Goal: Communication & Community: Answer question/provide support

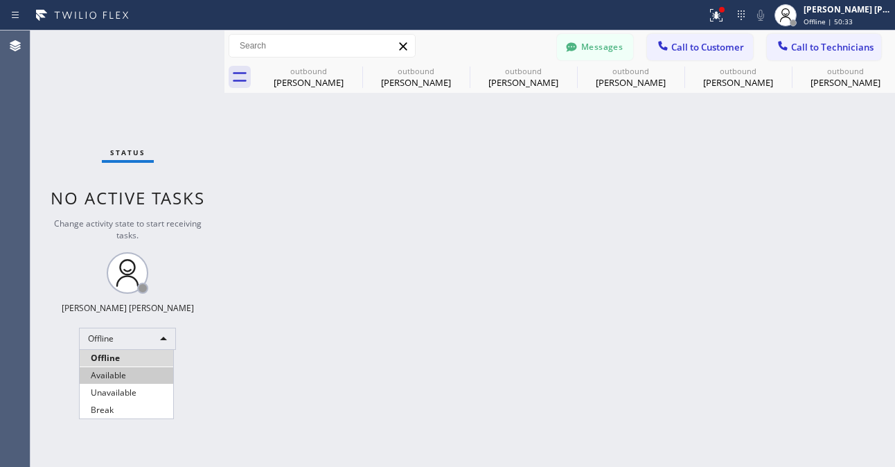
click at [129, 376] on li "Available" at bounding box center [127, 375] width 94 height 17
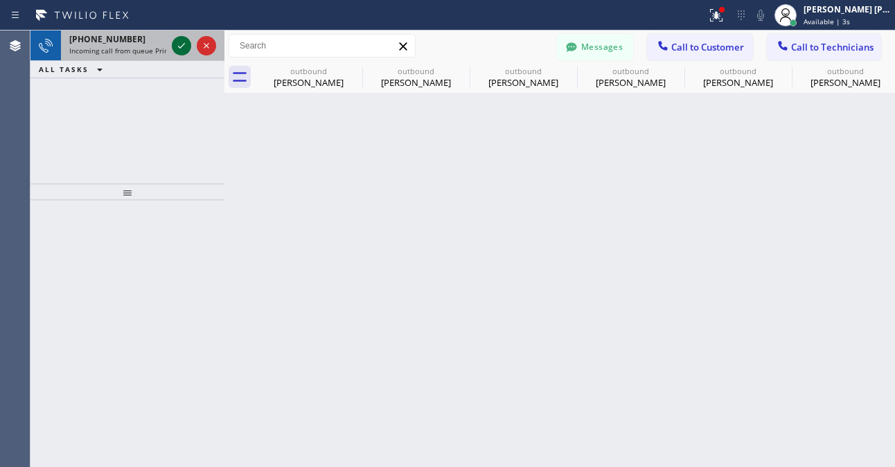
click at [177, 42] on icon at bounding box center [181, 45] width 17 height 17
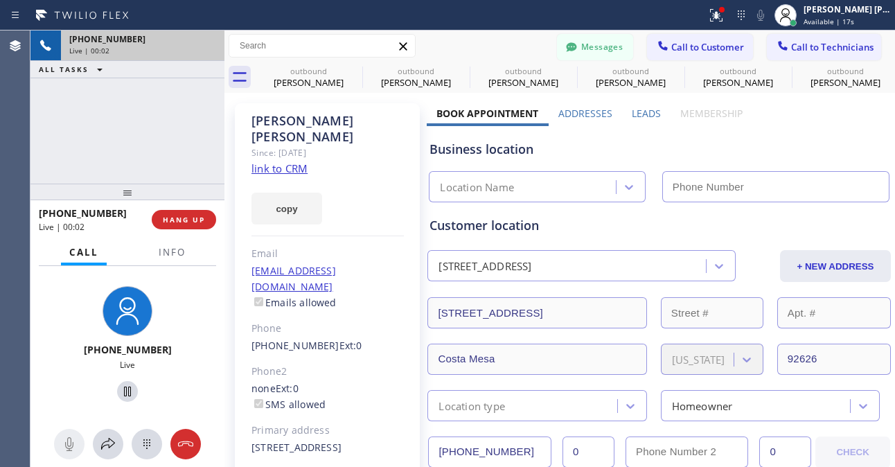
type input "(949) 506-4330"
click at [284, 161] on link "link to CRM" at bounding box center [279, 168] width 56 height 14
click at [62, 327] on div "+19284861880 Live" at bounding box center [127, 346] width 183 height 120
click at [60, 310] on div "+19284861880 Live" at bounding box center [127, 346] width 183 height 120
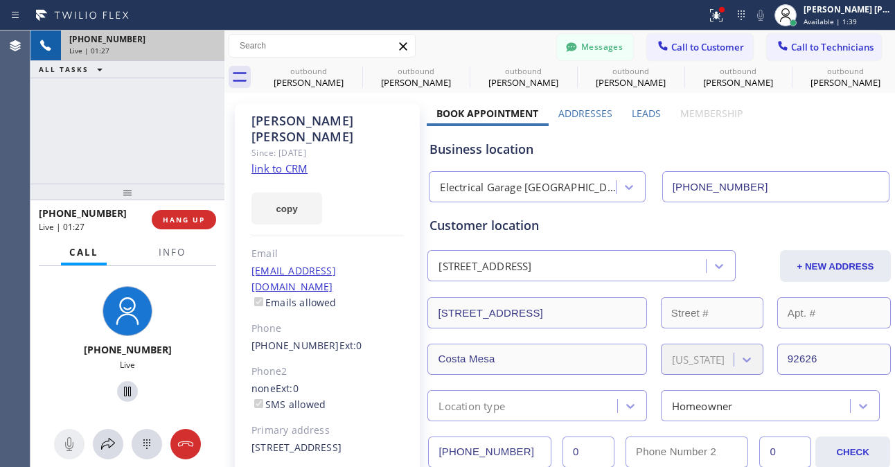
click at [48, 299] on div "+19284861880 Live" at bounding box center [127, 346] width 183 height 120
click at [26, 341] on div "Agent Desktop" at bounding box center [15, 248] width 30 height 436
drag, startPoint x: 62, startPoint y: 299, endPoint x: 69, endPoint y: 299, distance: 7.0
click at [62, 299] on div "+19284861880 Live" at bounding box center [127, 346] width 183 height 120
click at [26, 303] on div "Agent Desktop" at bounding box center [15, 248] width 30 height 436
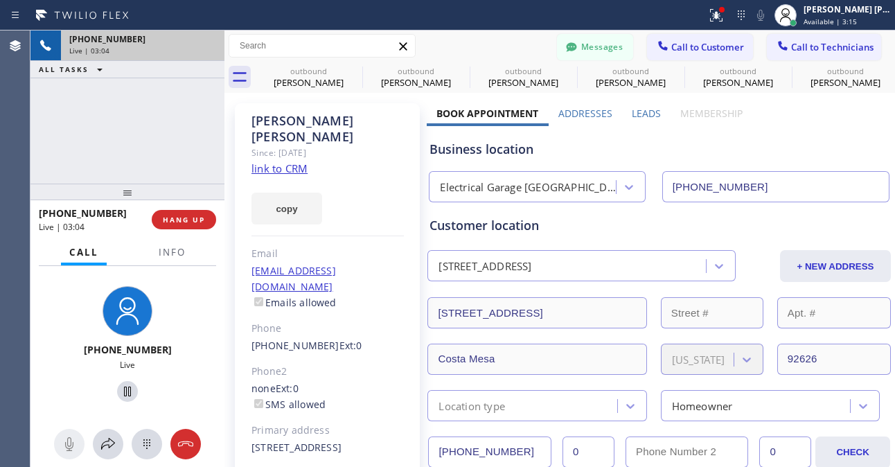
click at [18, 337] on div "Agent Desktop" at bounding box center [15, 248] width 30 height 436
click at [118, 103] on div "+19284861880 Live | 03:07 ALL TASKS ALL TASKS ACTIVE TASKS TASKS IN WRAP UP" at bounding box center [127, 106] width 194 height 153
click at [24, 312] on div "Agent Desktop" at bounding box center [15, 248] width 30 height 436
click at [133, 139] on div "+19284861880 Live | 05:30 ALL TASKS ALL TASKS ACTIVE TASKS TASKS IN WRAP UP" at bounding box center [127, 106] width 194 height 153
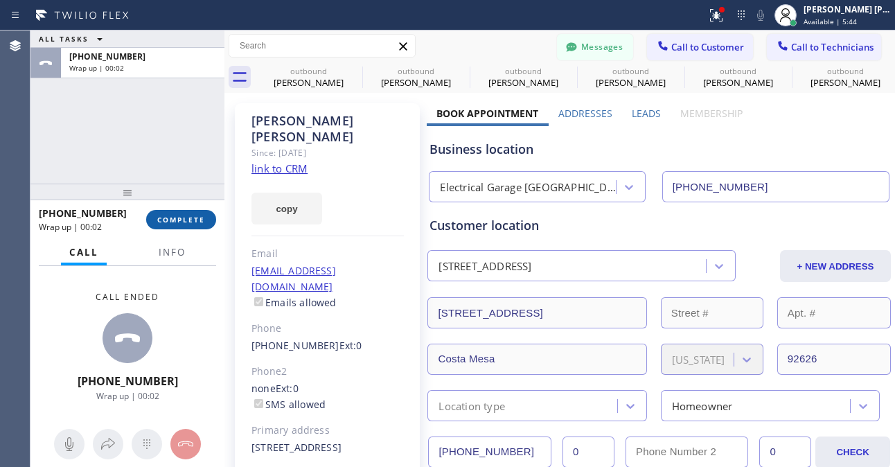
click at [197, 219] on span "COMPLETE" at bounding box center [181, 220] width 48 height 10
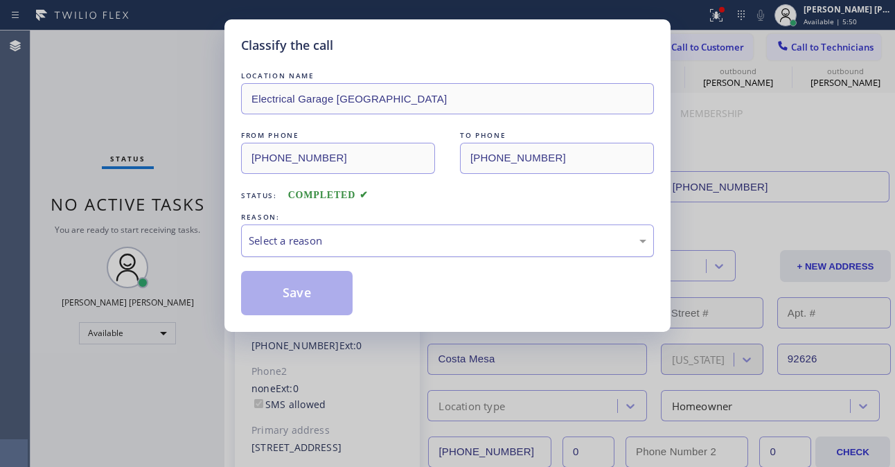
click at [364, 240] on div "Select a reason" at bounding box center [448, 241] width 398 height 16
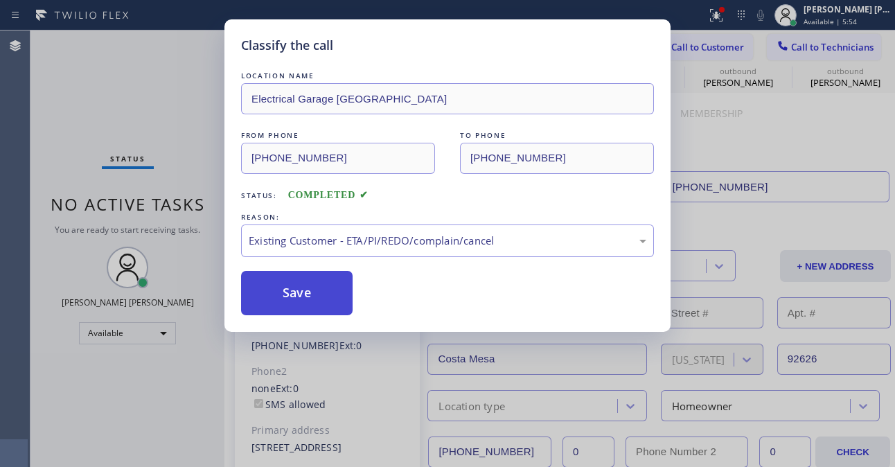
click at [319, 290] on button "Save" at bounding box center [297, 293] width 112 height 44
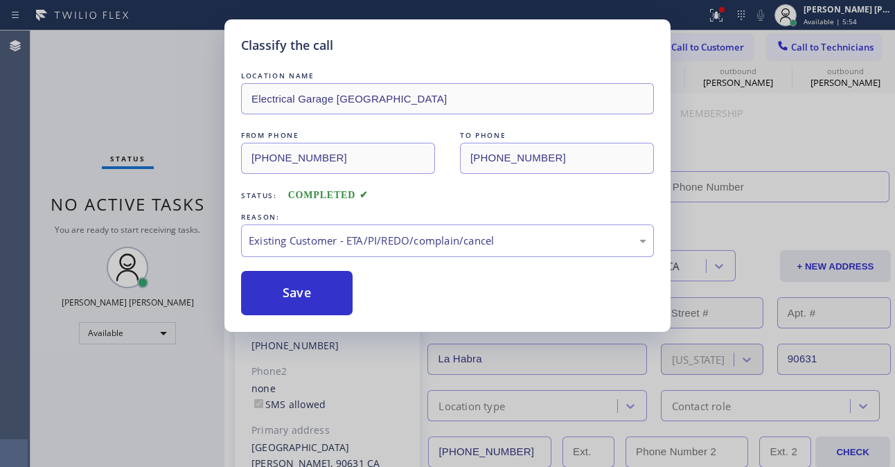
type input "[PHONE_NUMBER]"
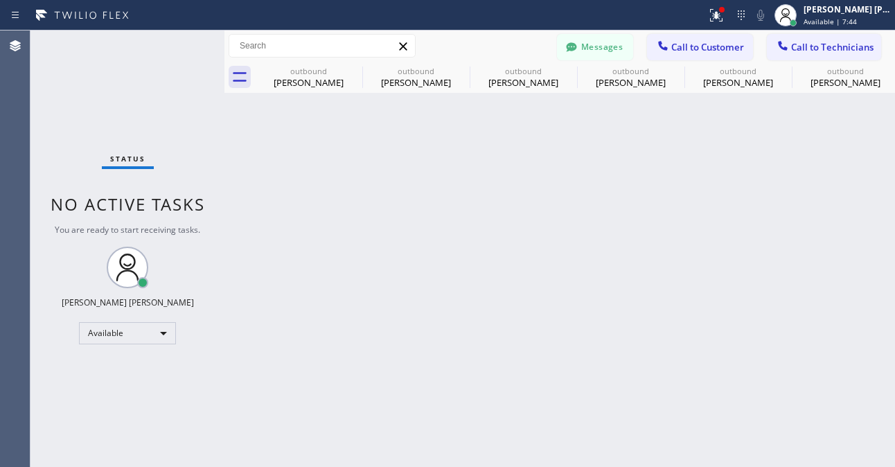
click at [346, 427] on div "Back to Dashboard Change Sender ID Customers Technicians TM [PERSON_NAME] [DATE…" at bounding box center [559, 248] width 671 height 436
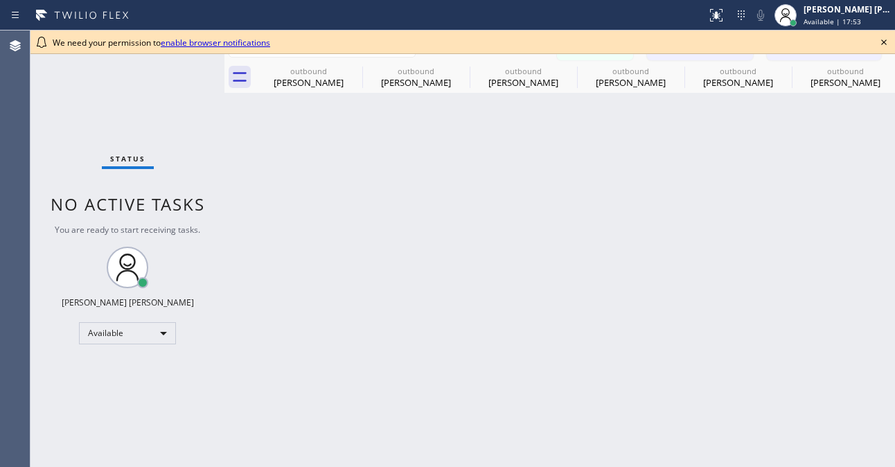
click at [391, 316] on div "Back to Dashboard Change Sender ID Customers Technicians TM [PERSON_NAME] [DATE…" at bounding box center [559, 248] width 671 height 436
click at [882, 36] on icon at bounding box center [884, 42] width 17 height 17
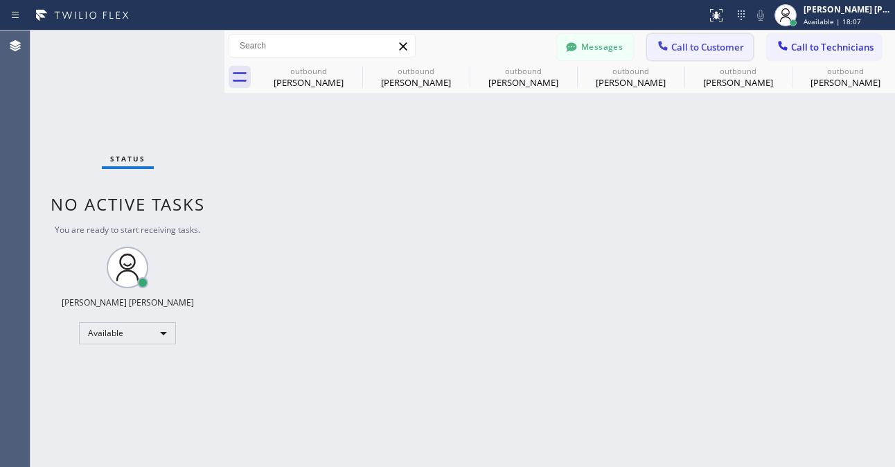
click at [716, 52] on span "Call to Customer" at bounding box center [707, 47] width 73 height 12
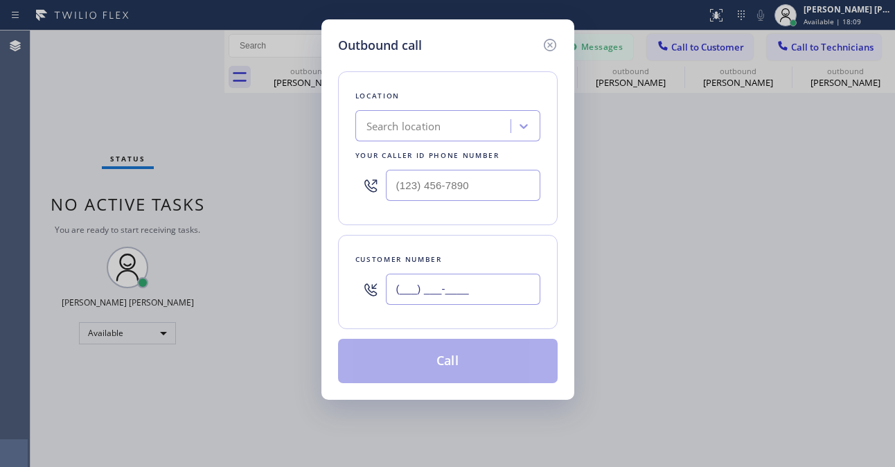
click at [506, 291] on input "(___) ___-____" at bounding box center [463, 289] width 155 height 31
paste input "510) 940-3188"
type input "[PHONE_NUMBER]"
click at [350, 146] on div "Location Search location Your caller id phone number" at bounding box center [448, 148] width 220 height 154
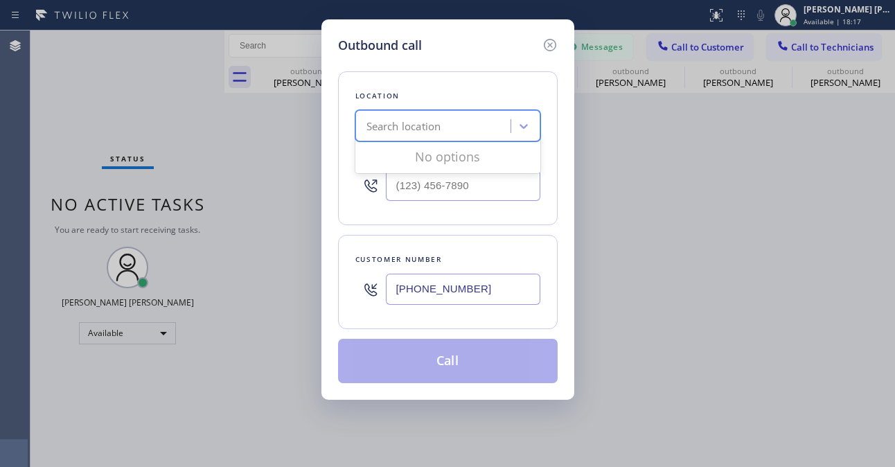
click at [378, 132] on div "Search location" at bounding box center [404, 126] width 75 height 16
paste input "Electricians Service Team Anaheim"
type input "Electricians Service Team Anaheim"
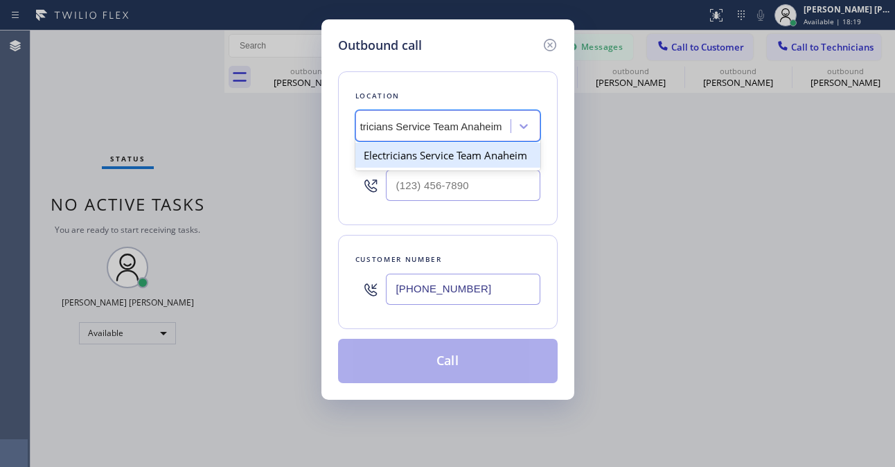
type input "[PHONE_NUMBER]"
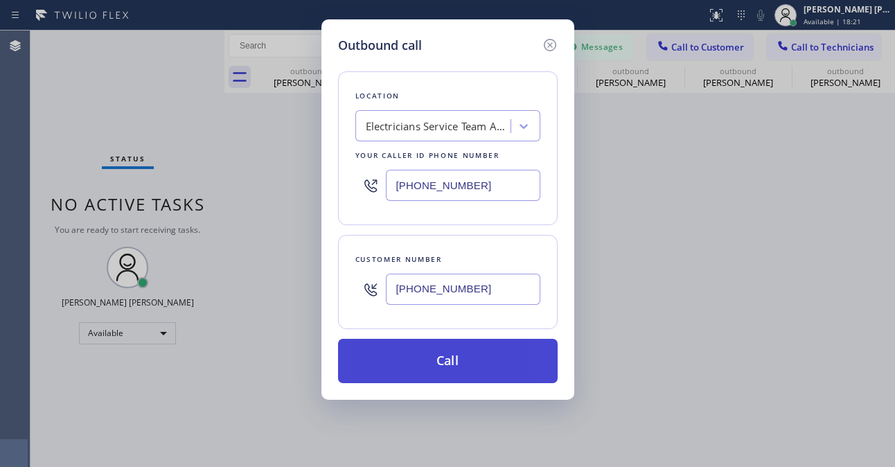
click at [488, 366] on button "Call" at bounding box center [448, 361] width 220 height 44
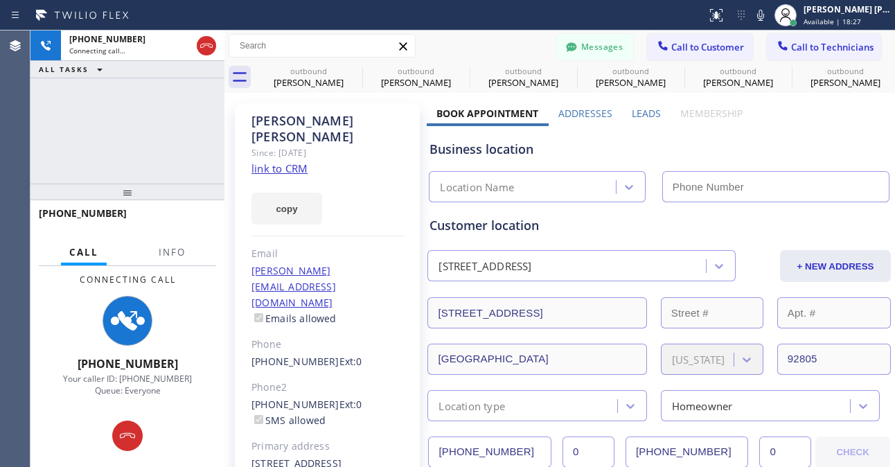
type input "[PHONE_NUMBER]"
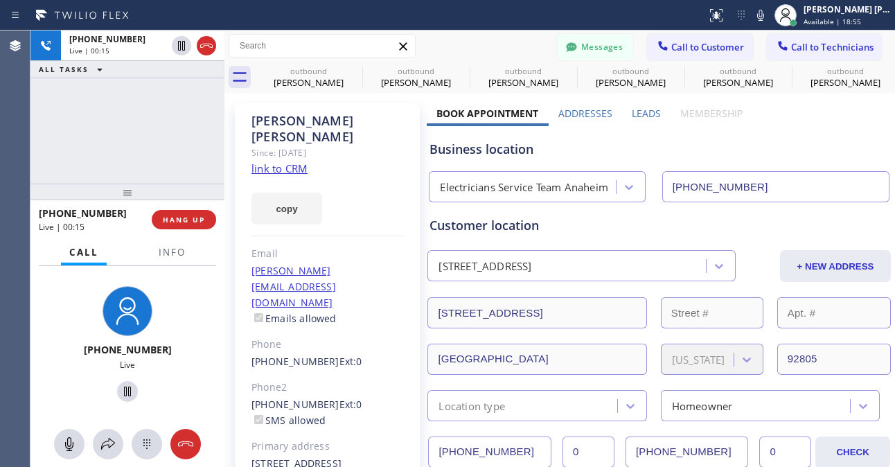
click at [130, 148] on div "[PHONE_NUMBER] Live | 00:15 ALL TASKS ALL TASKS ACTIVE TASKS TASKS IN WRAP UP" at bounding box center [127, 106] width 194 height 153
drag, startPoint x: 148, startPoint y: 157, endPoint x: 170, endPoint y: 141, distance: 27.7
click at [148, 157] on div "[PHONE_NUMBER] Live | 00:21 ALL TASKS ALL TASKS ACTIVE TASKS TASKS IN WRAP UP" at bounding box center [127, 106] width 194 height 153
click at [100, 148] on div "[PHONE_NUMBER] Live | 00:22 ALL TASKS ALL TASKS ACTIVE TASKS TASKS IN WRAP UP" at bounding box center [127, 106] width 194 height 153
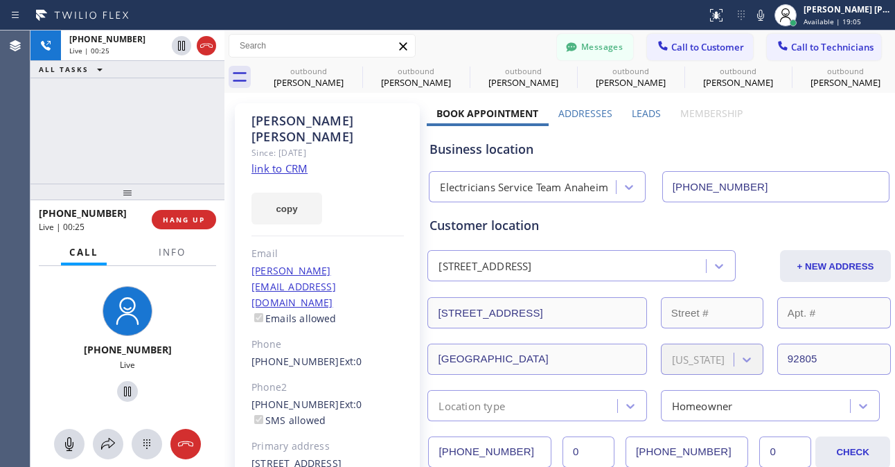
click at [133, 132] on div "[PHONE_NUMBER] Live | 00:25 ALL TASKS ALL TASKS ACTIVE TASKS TASKS IN WRAP UP" at bounding box center [127, 106] width 194 height 153
click at [168, 127] on div "[PHONE_NUMBER] Live | 01:27 ALL TASKS ALL TASKS ACTIVE TASKS TASKS IN WRAP UP" at bounding box center [127, 106] width 194 height 153
click at [169, 150] on div "[PHONE_NUMBER] Live | 02:15 ALL TASKS ALL TASKS ACTIVE TASKS TASKS IN WRAP UP" at bounding box center [127, 106] width 194 height 153
click at [139, 136] on div "[PHONE_NUMBER] Live | 02:17 ALL TASKS ALL TASKS ACTIVE TASKS TASKS IN WRAP UP" at bounding box center [127, 106] width 194 height 153
click at [141, 134] on div "[PHONE_NUMBER] Live | 02:28 ALL TASKS ALL TASKS ACTIVE TASKS TASKS IN WRAP UP" at bounding box center [127, 106] width 194 height 153
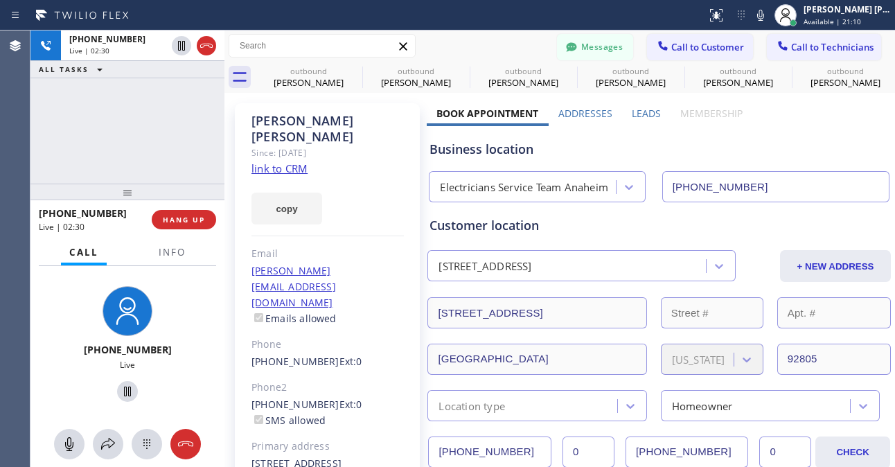
click at [147, 148] on div "[PHONE_NUMBER] Live | 02:30 ALL TASKS ALL TASKS ACTIVE TASKS TASKS IN WRAP UP" at bounding box center [127, 106] width 194 height 153
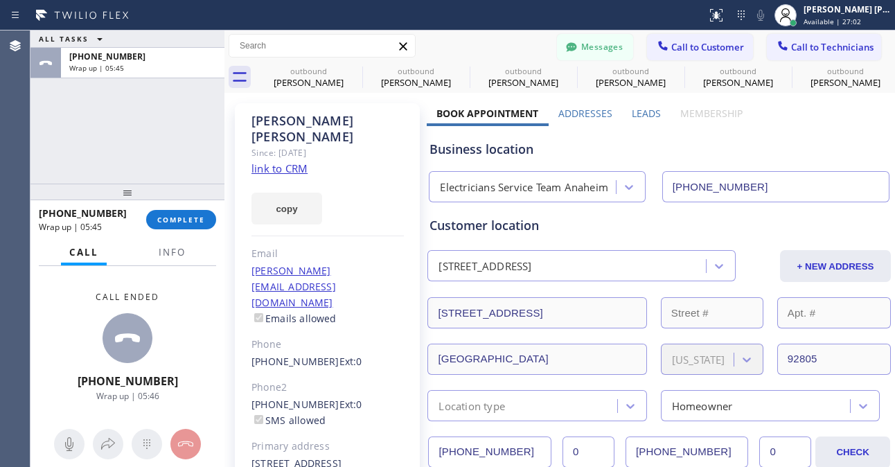
click at [84, 312] on div "Call ended [PHONE_NUMBER] Wrap up | 05:46" at bounding box center [127, 345] width 194 height 159
click at [195, 224] on span "COMPLETE" at bounding box center [181, 220] width 48 height 10
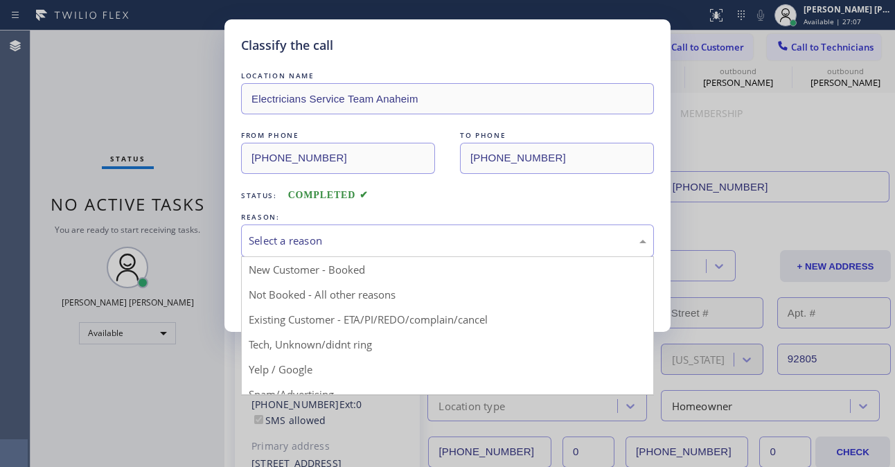
click at [356, 234] on div "Select a reason" at bounding box center [448, 241] width 398 height 16
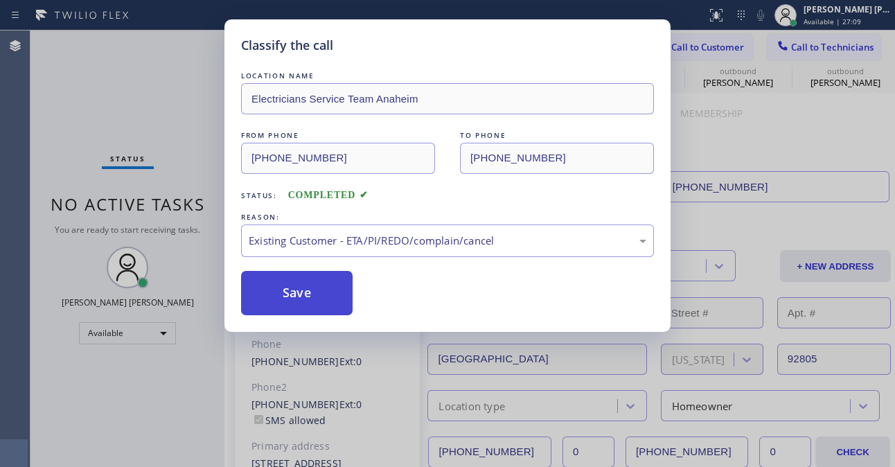
click at [325, 302] on button "Save" at bounding box center [297, 293] width 112 height 44
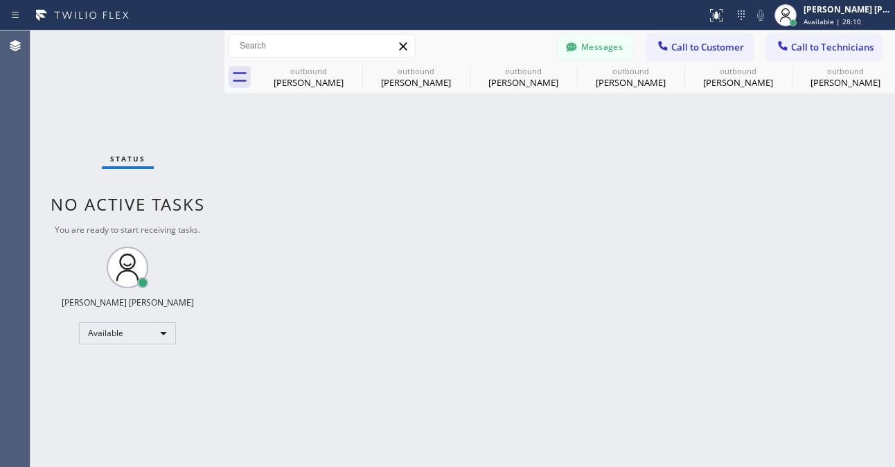
click at [621, 338] on div "Back to Dashboard Change Sender ID Customers Technicians TM [PERSON_NAME] [DATE…" at bounding box center [559, 248] width 671 height 436
click at [165, 326] on div "Available" at bounding box center [127, 333] width 97 height 22
click at [136, 354] on li "Offline" at bounding box center [127, 352] width 94 height 17
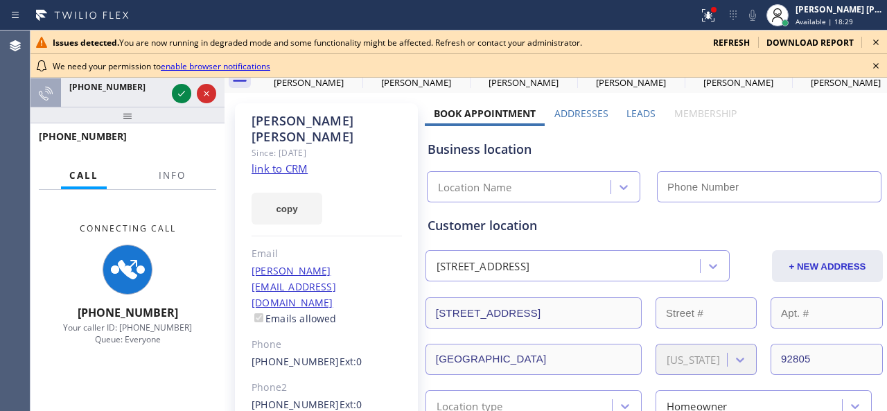
type input "(657) 315-6775"
